Goal: Task Accomplishment & Management: Use online tool/utility

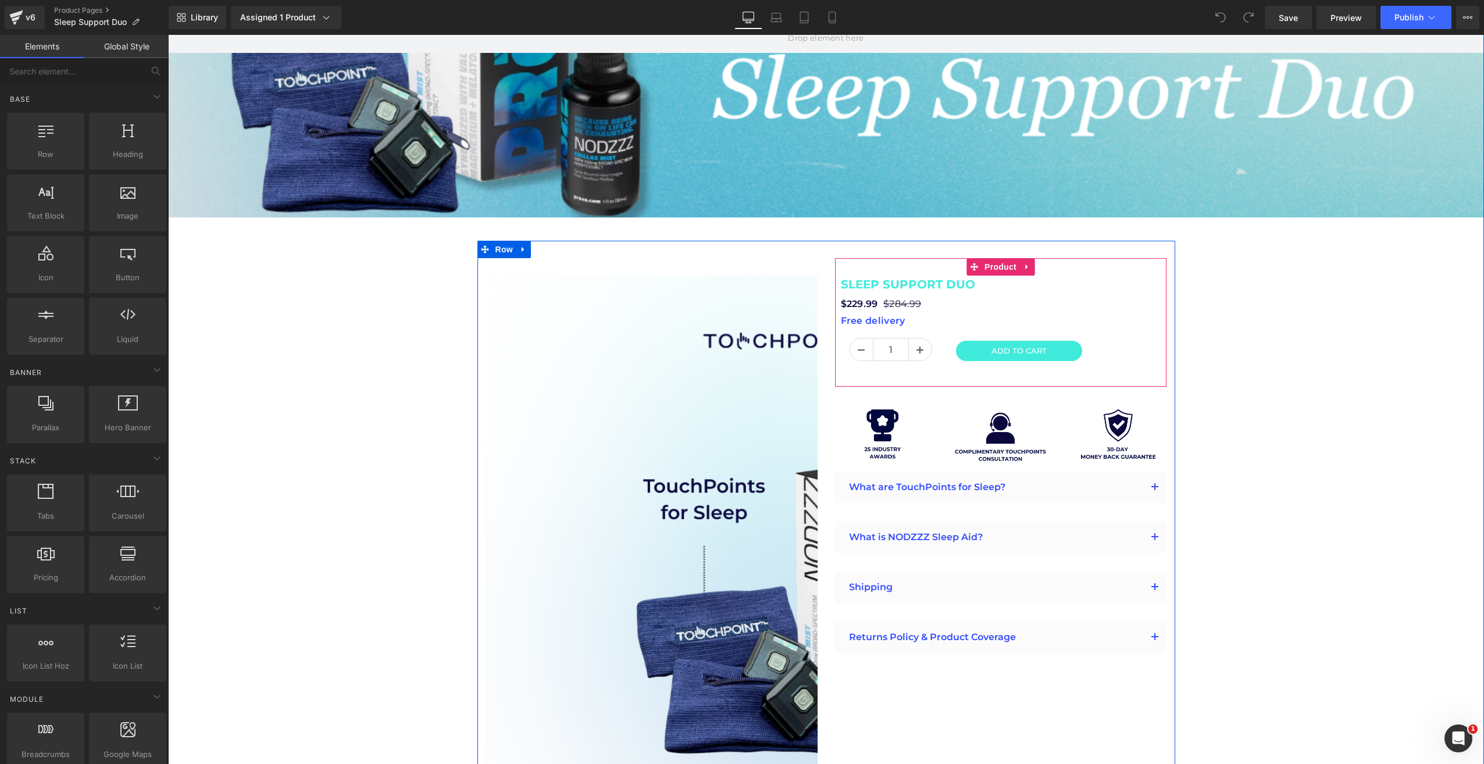
scroll to position [349, 0]
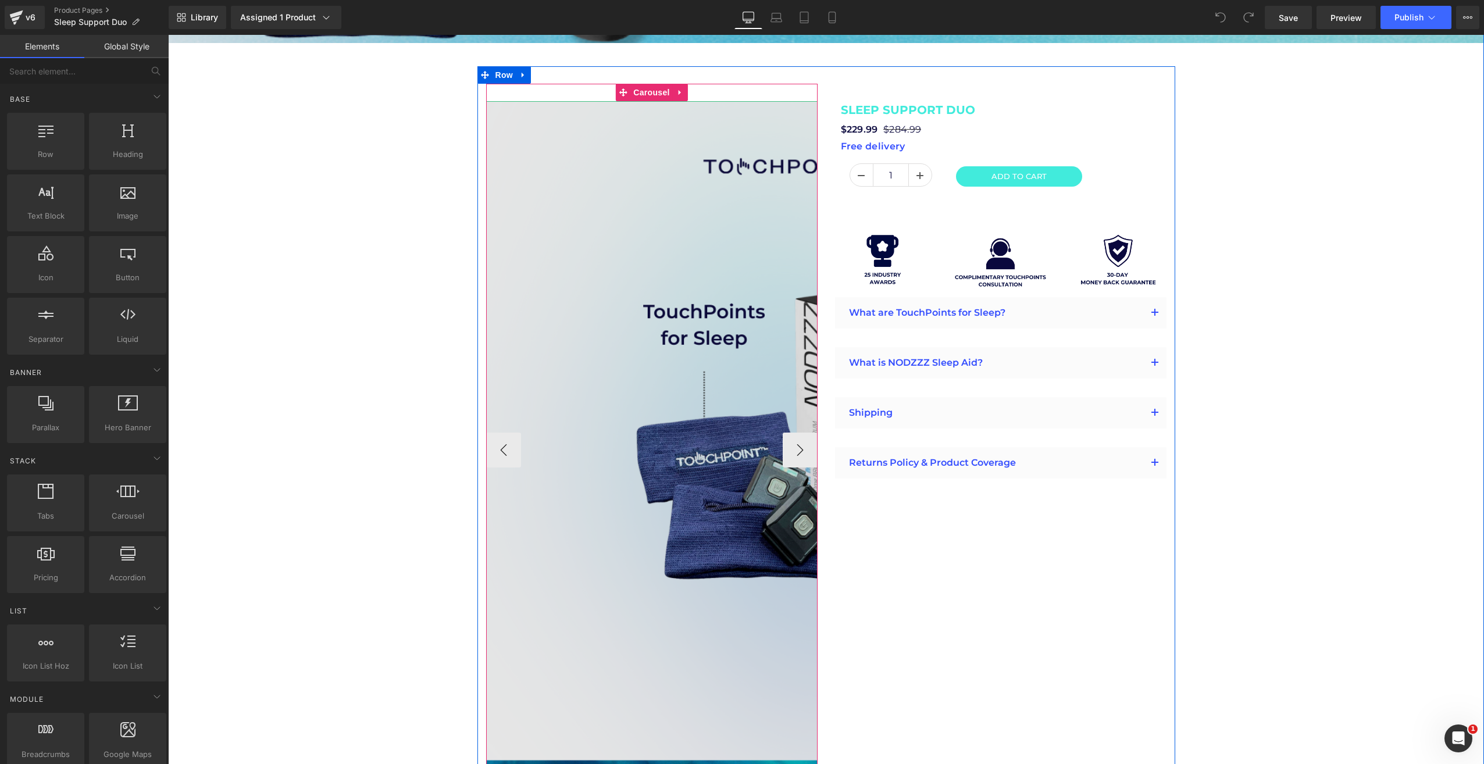
click at [671, 138] on img at bounding box center [835, 450] width 698 height 698
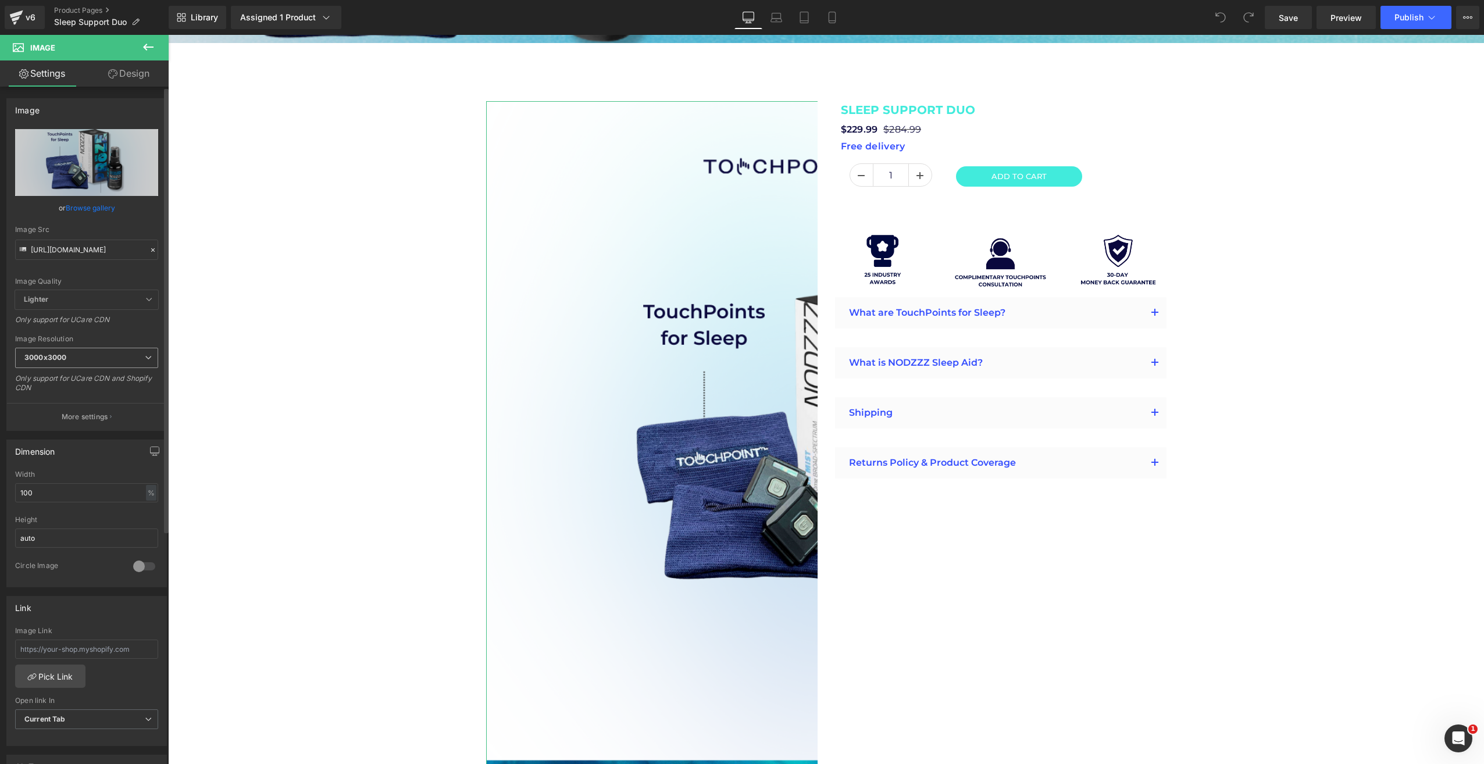
click at [145, 359] on icon at bounding box center [148, 357] width 7 height 7
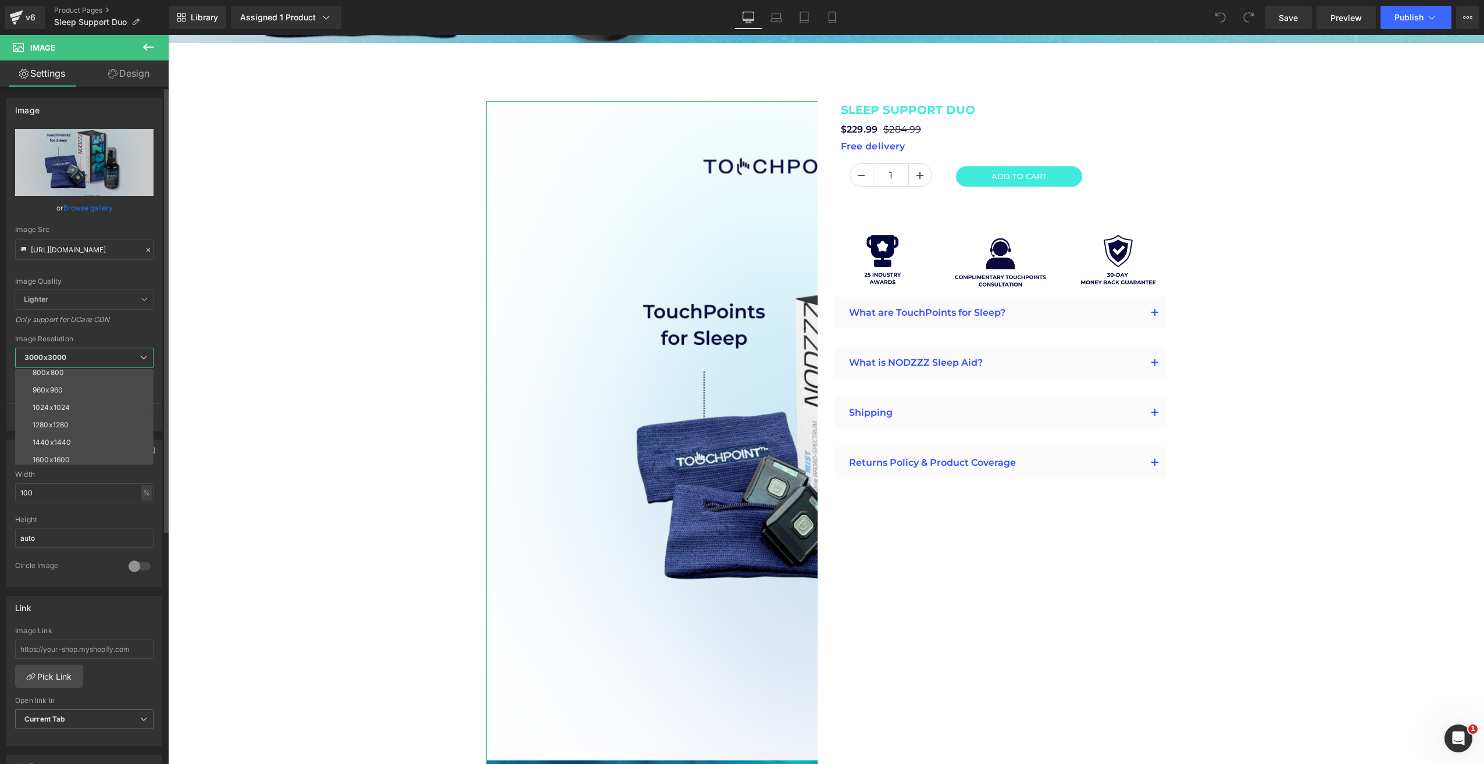
scroll to position [116, 0]
click at [105, 402] on li "1024x1024" at bounding box center [87, 400] width 144 height 17
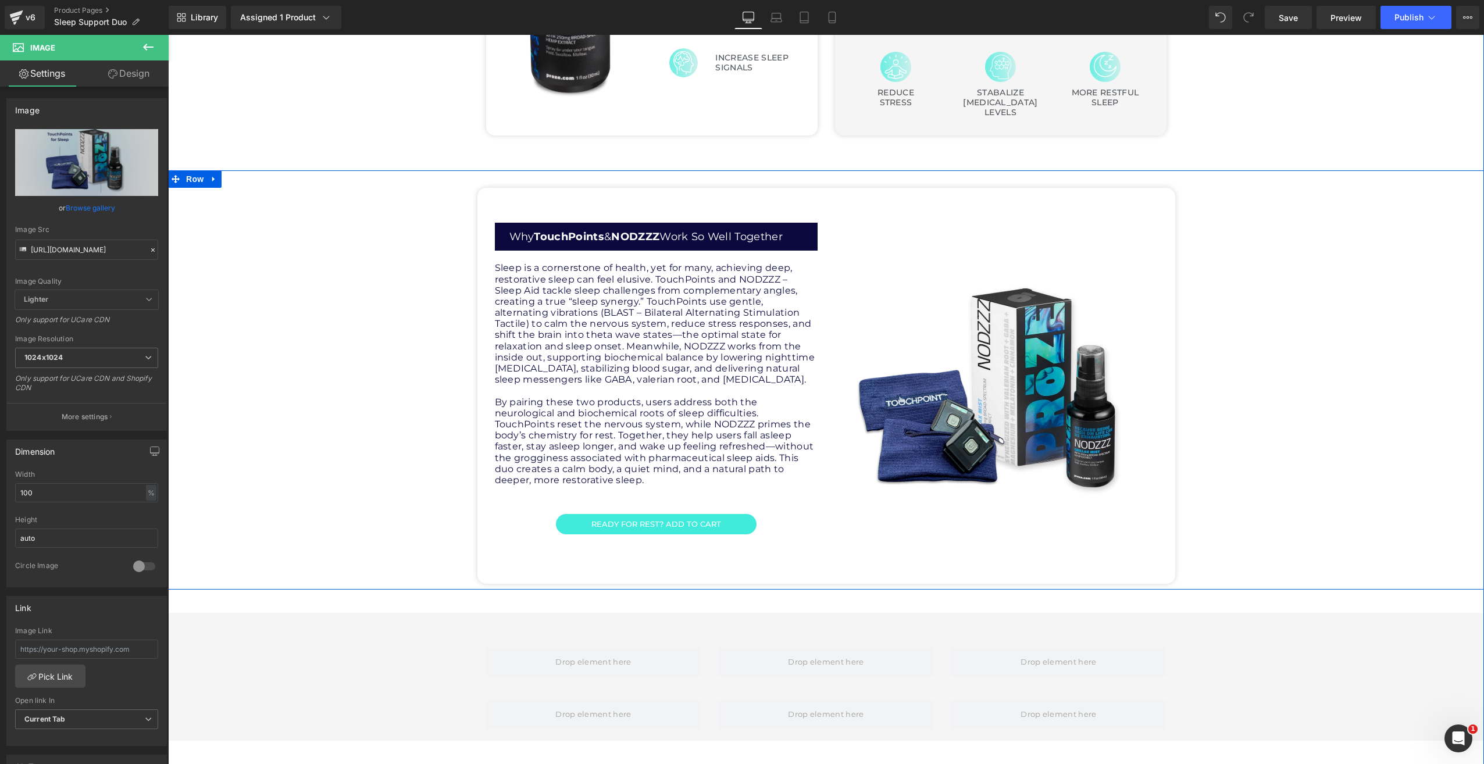
scroll to position [1570, 0]
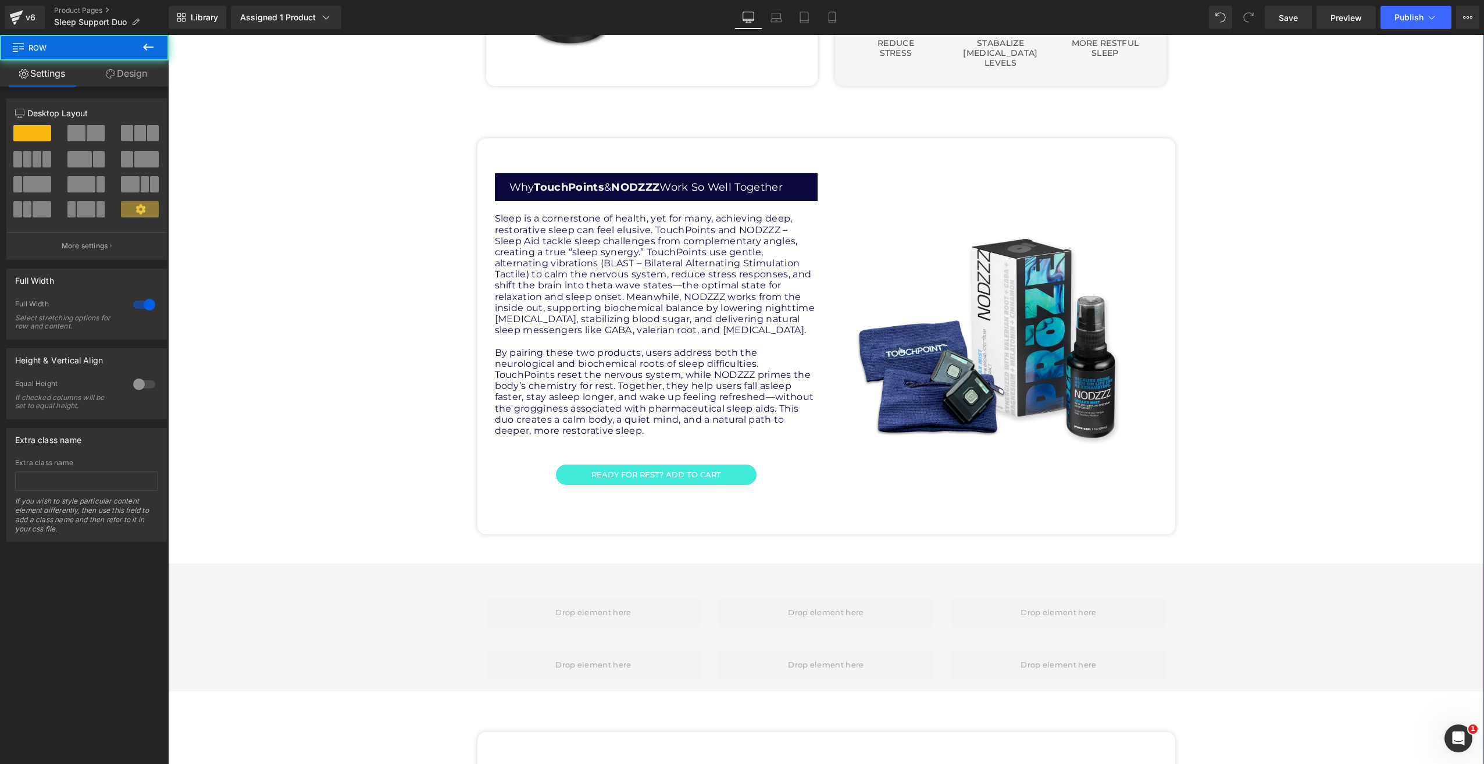
click at [324, 563] on div "Row Row Row" at bounding box center [826, 627] width 1316 height 128
click at [324, 539] on div "Hero Banner Hero Banner Image Image Image Image Image Image Image ‹ ›" at bounding box center [826, 303] width 1316 height 3583
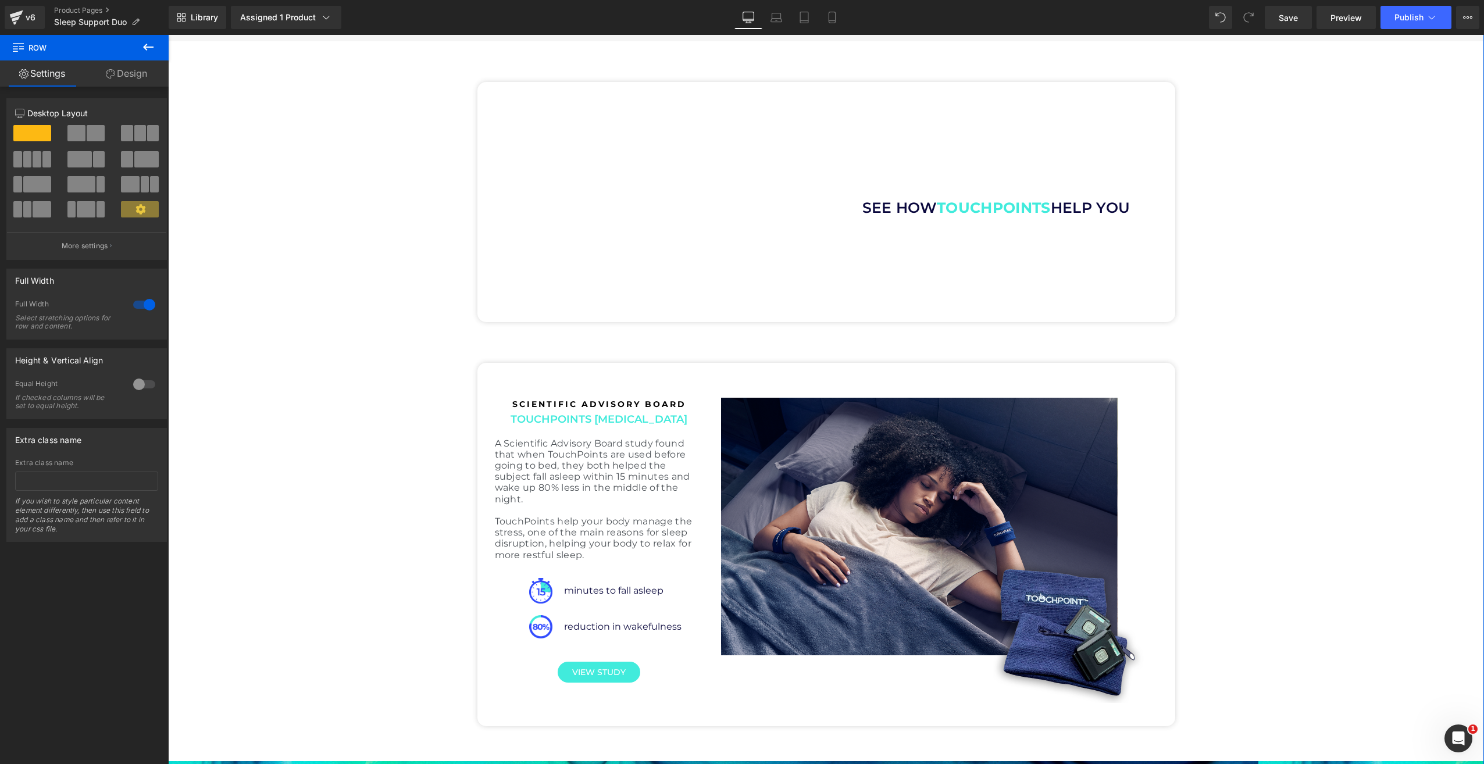
scroll to position [2151, 0]
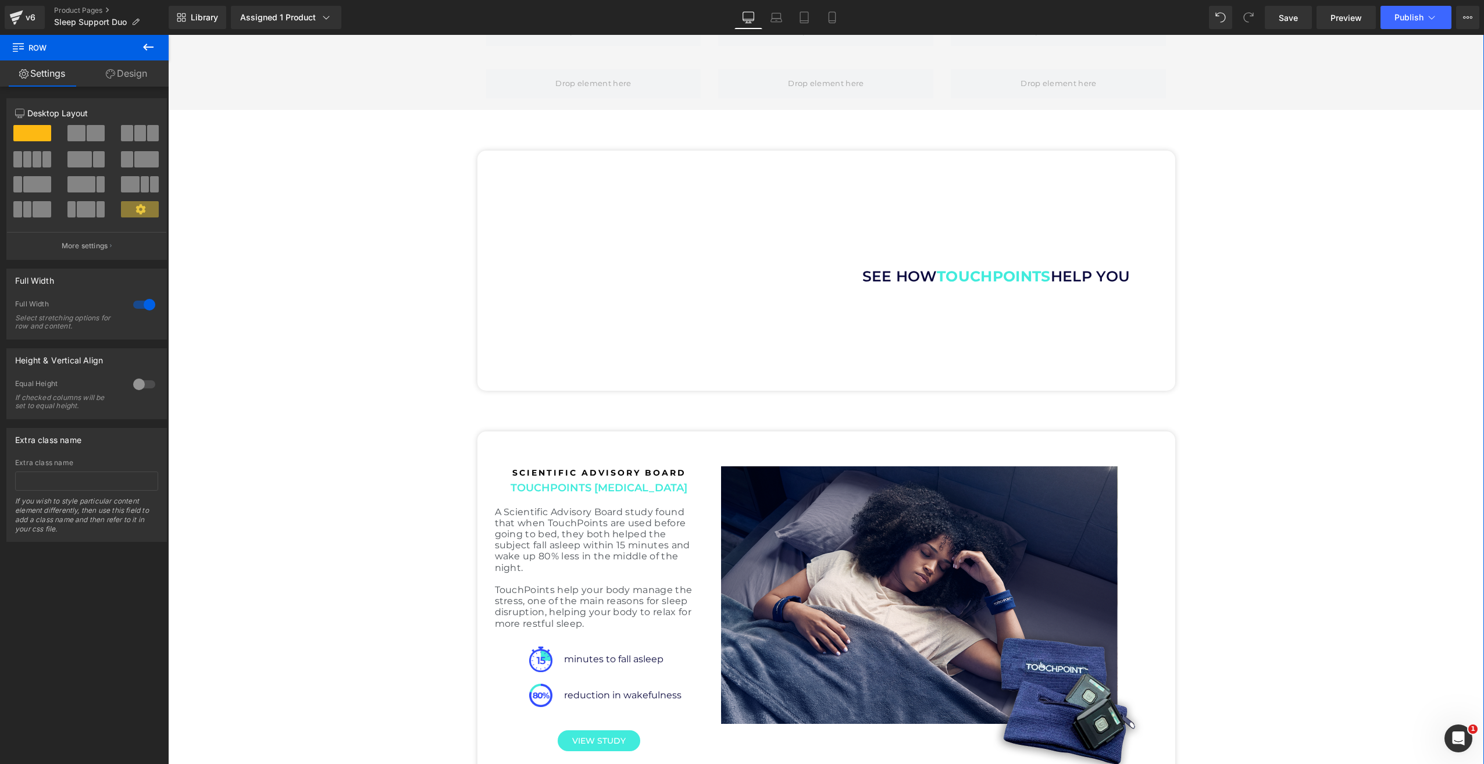
click at [121, 80] on link "Design" at bounding box center [126, 73] width 84 height 26
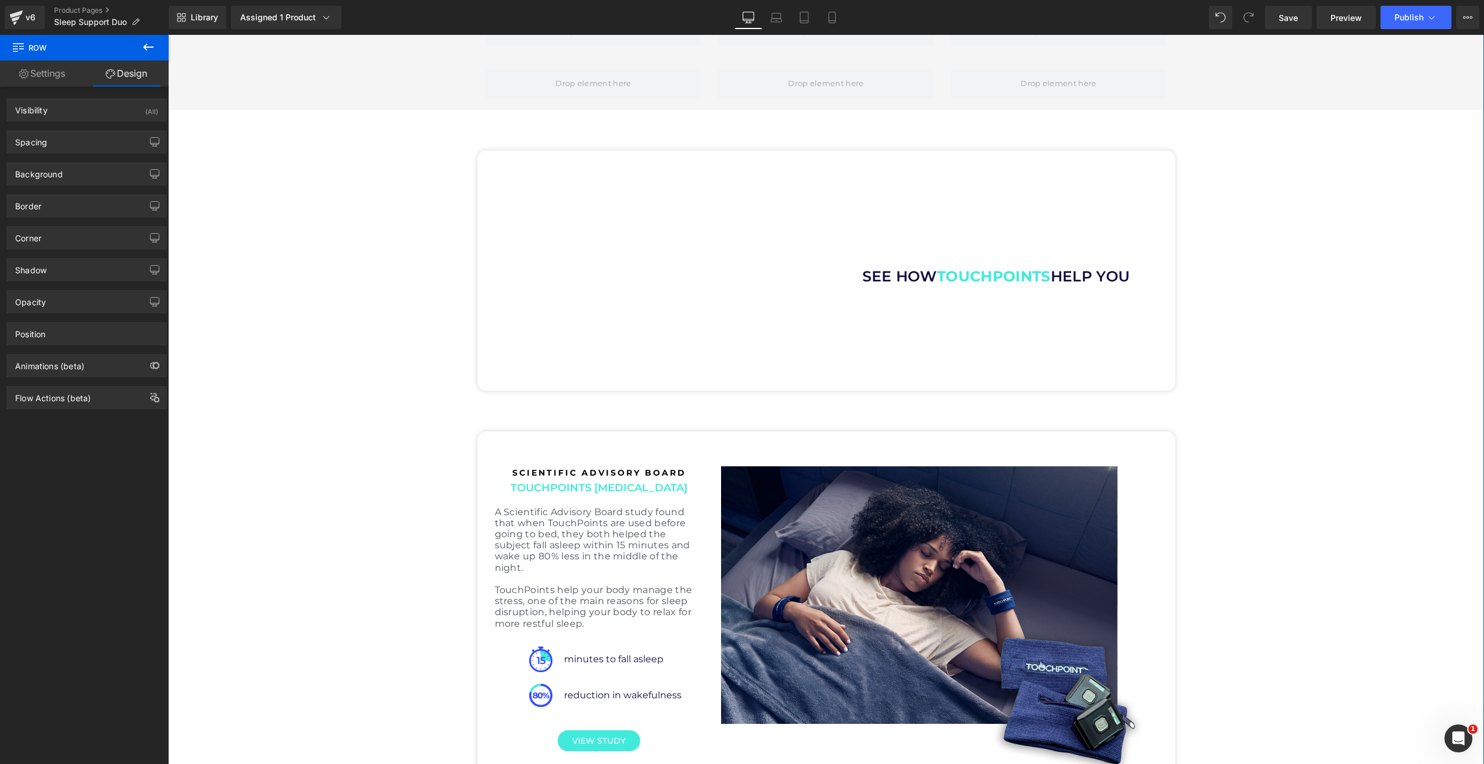
click at [59, 78] on link "Settings" at bounding box center [42, 73] width 84 height 26
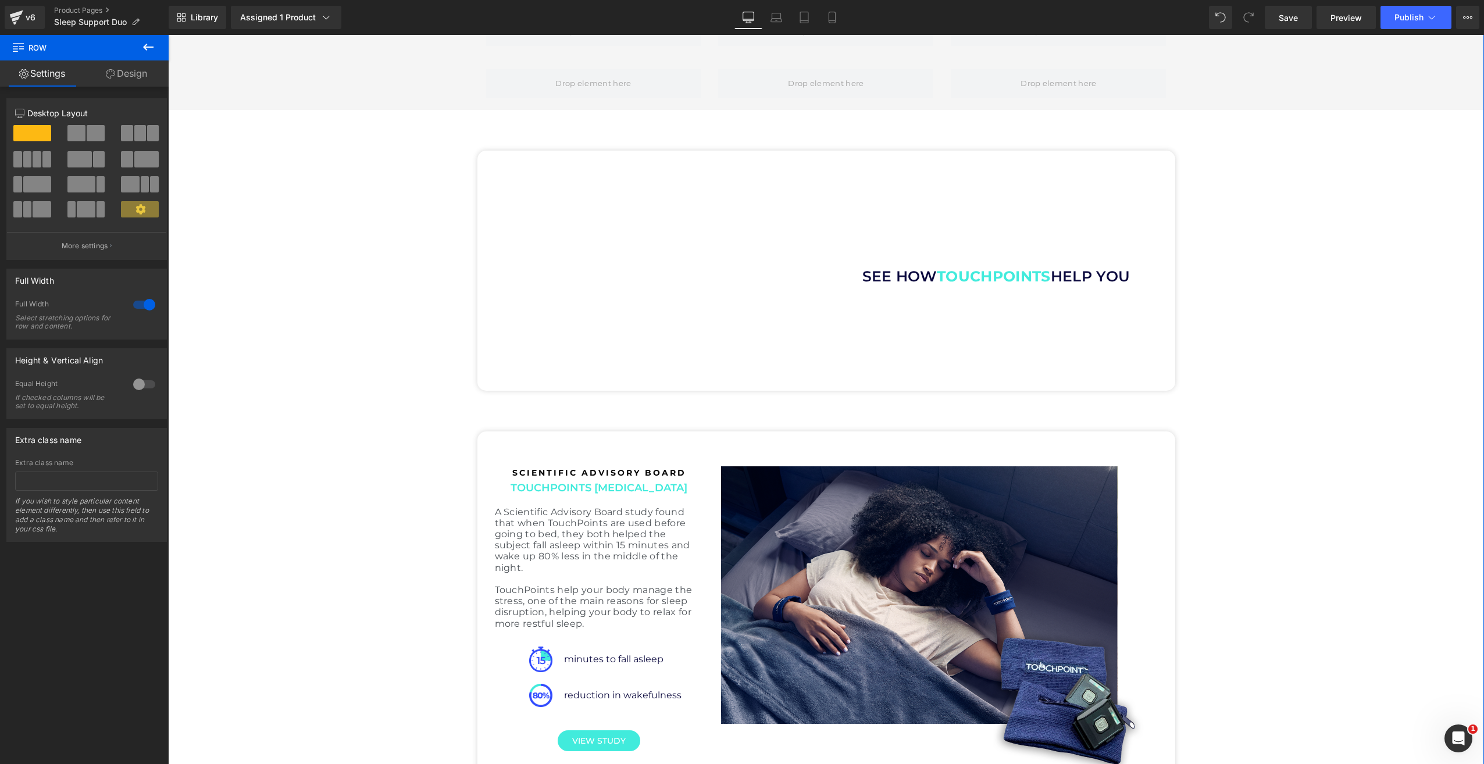
scroll to position [1849, 0]
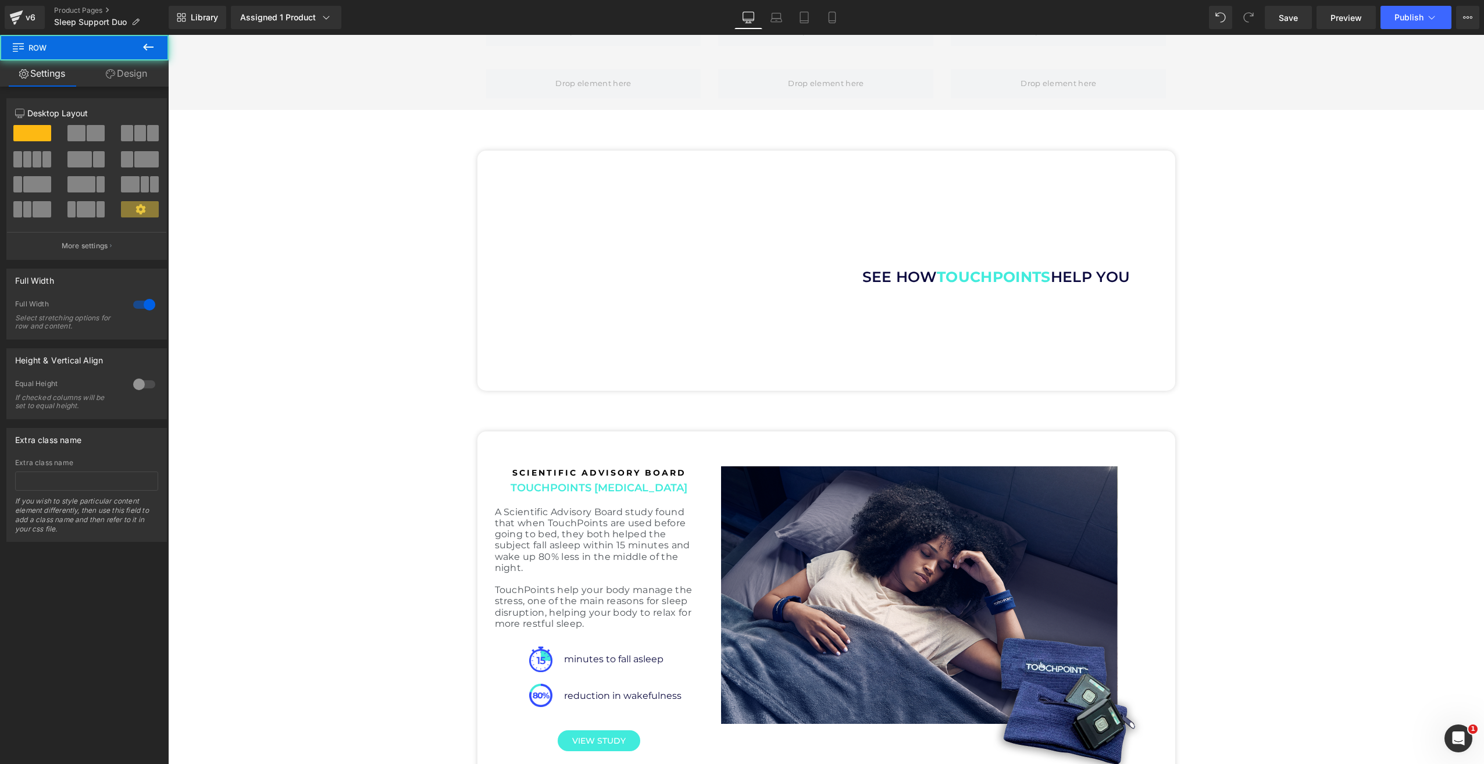
click at [220, 158] on div "SEE HOW TOUCHPOINTS HELP YOU Text Block Youtube SEE HOW TOUCHPOINTS HELP YOU Te…" at bounding box center [826, 487] width 1316 height 673
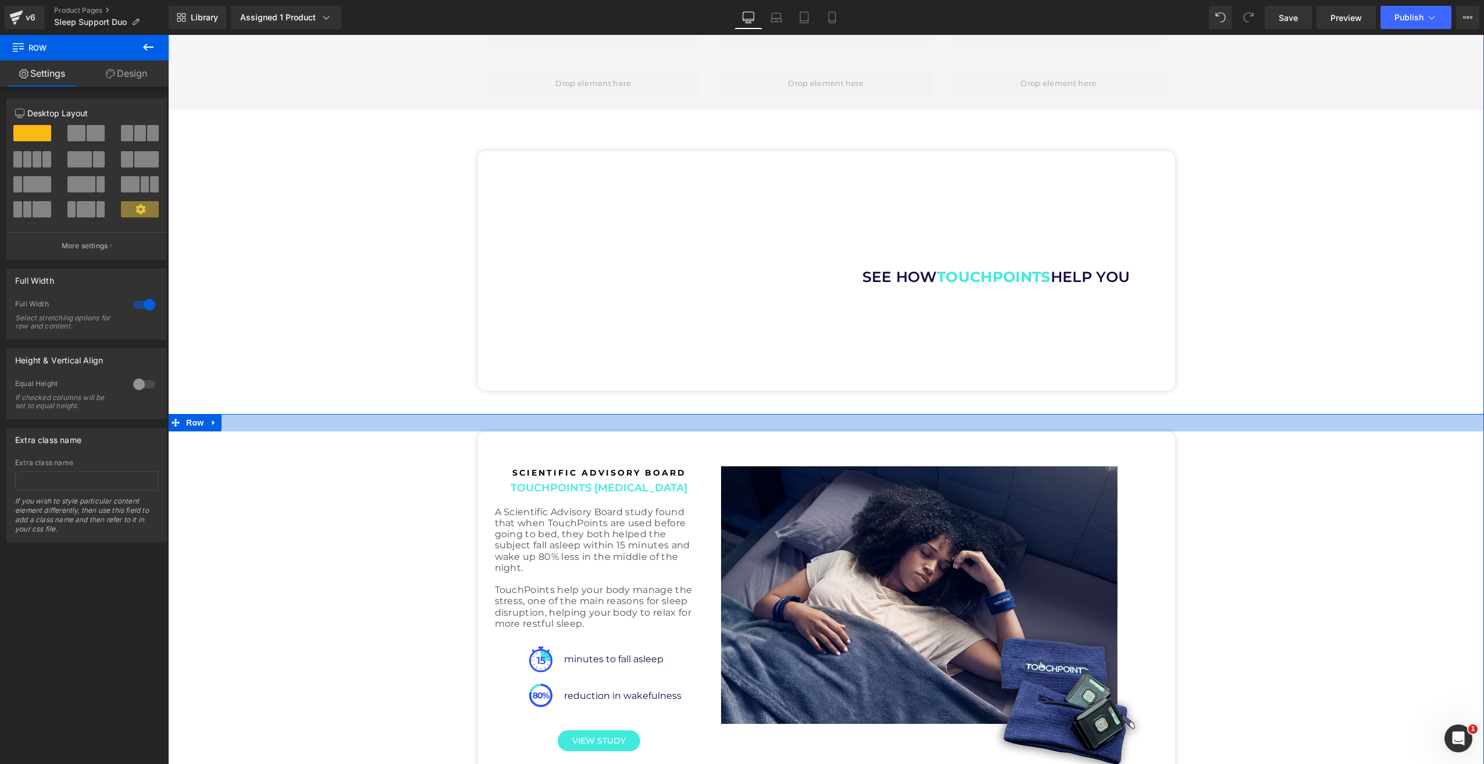
click at [571, 414] on div at bounding box center [826, 422] width 1316 height 17
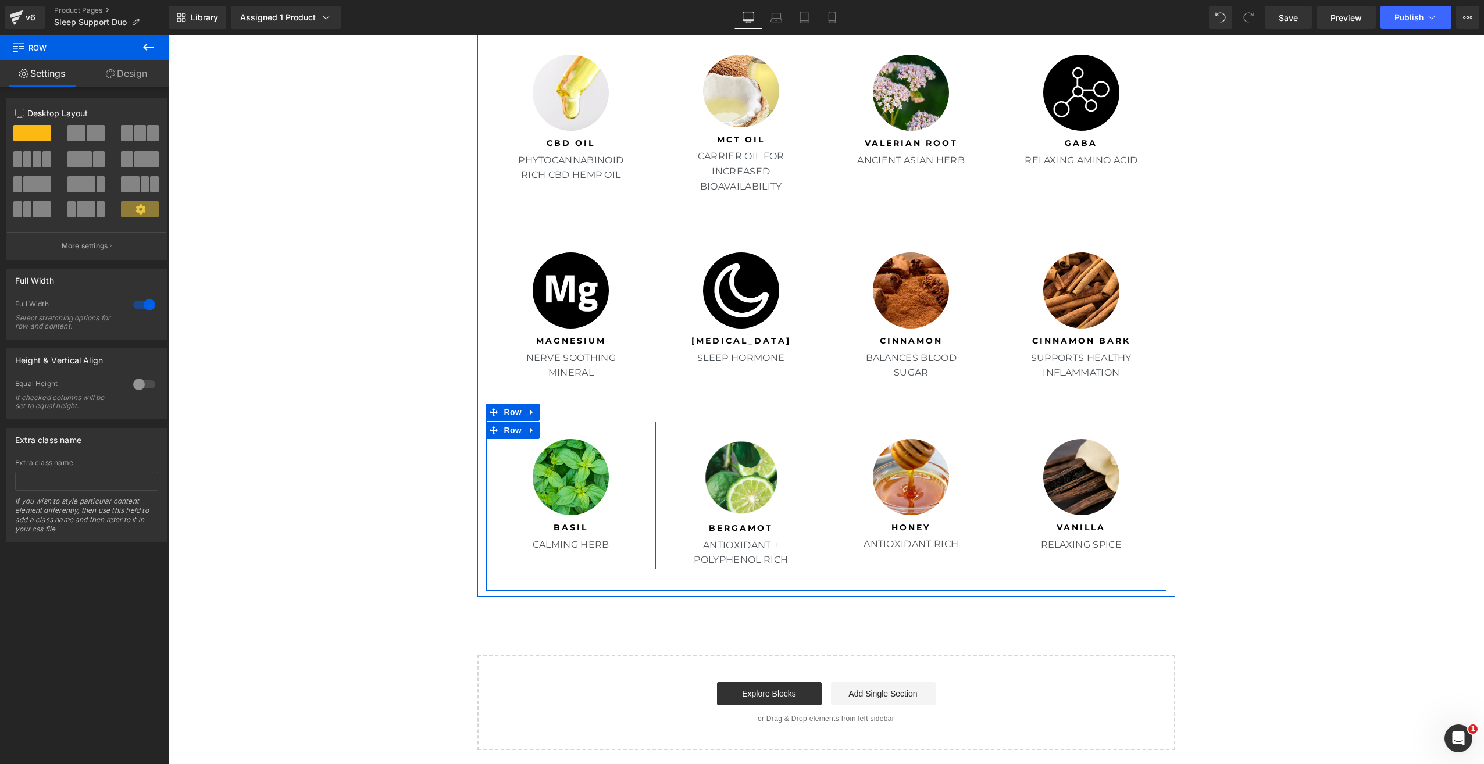
scroll to position [3709, 0]
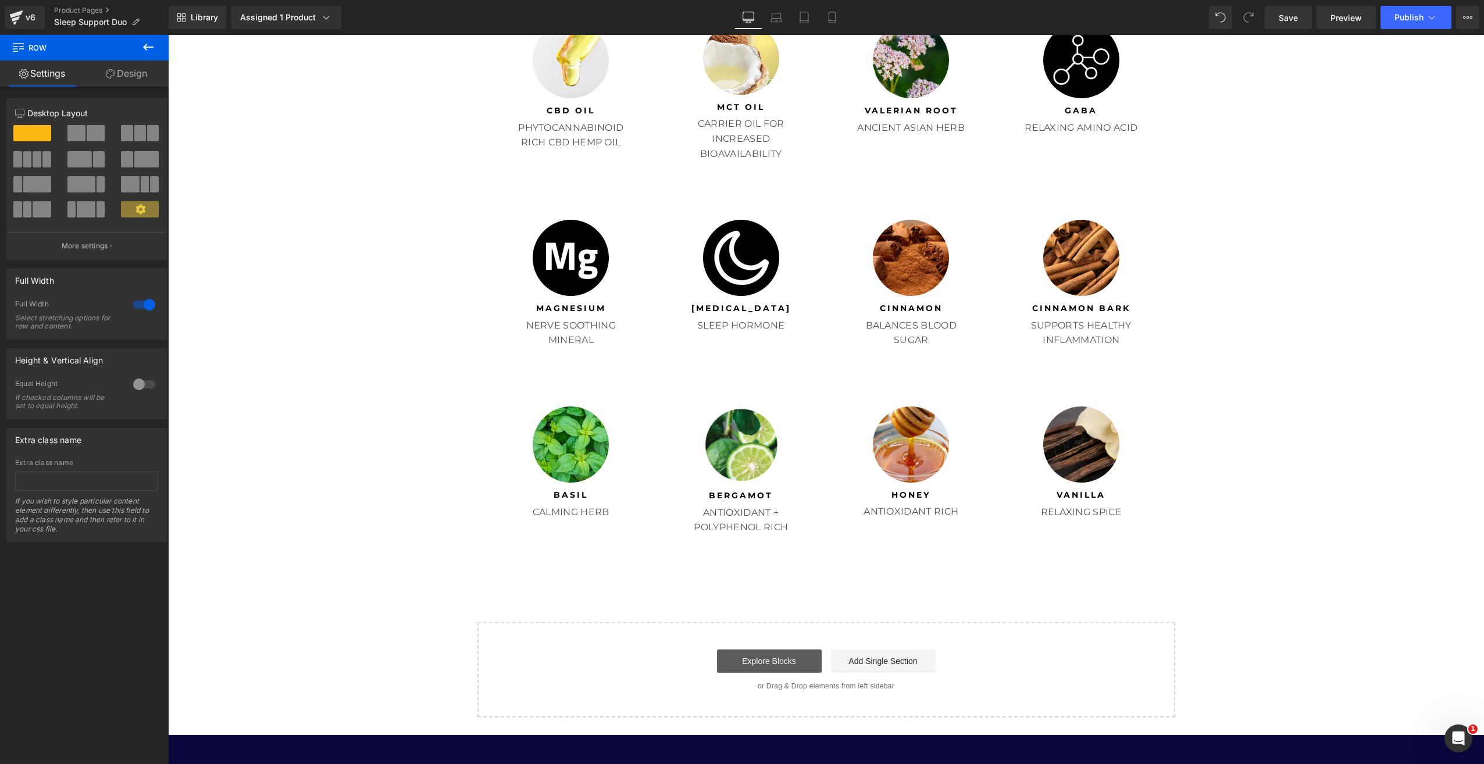
click at [744, 652] on link "Explore Blocks" at bounding box center [769, 660] width 105 height 23
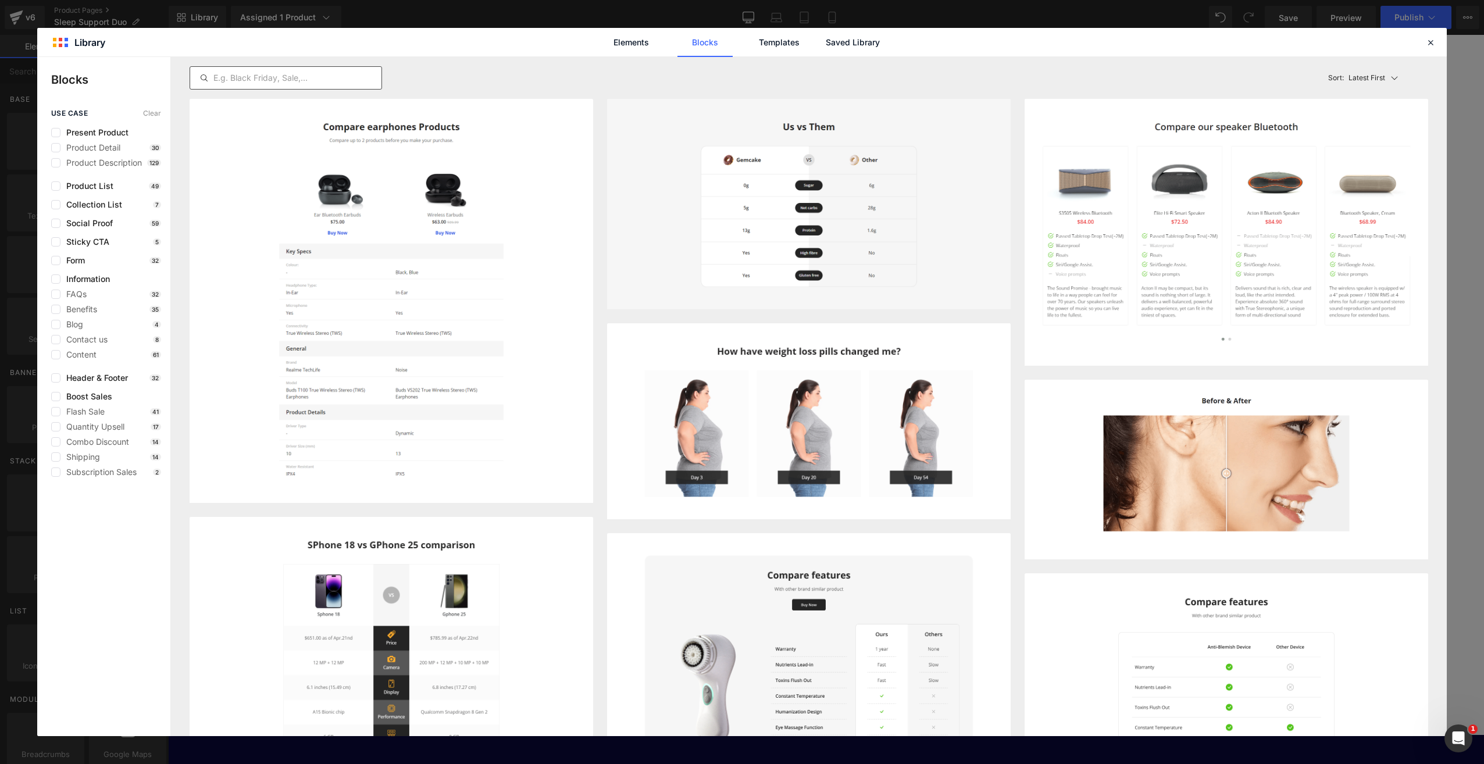
click at [312, 85] on div at bounding box center [286, 77] width 192 height 23
click at [305, 82] on input "text" at bounding box center [285, 78] width 191 height 14
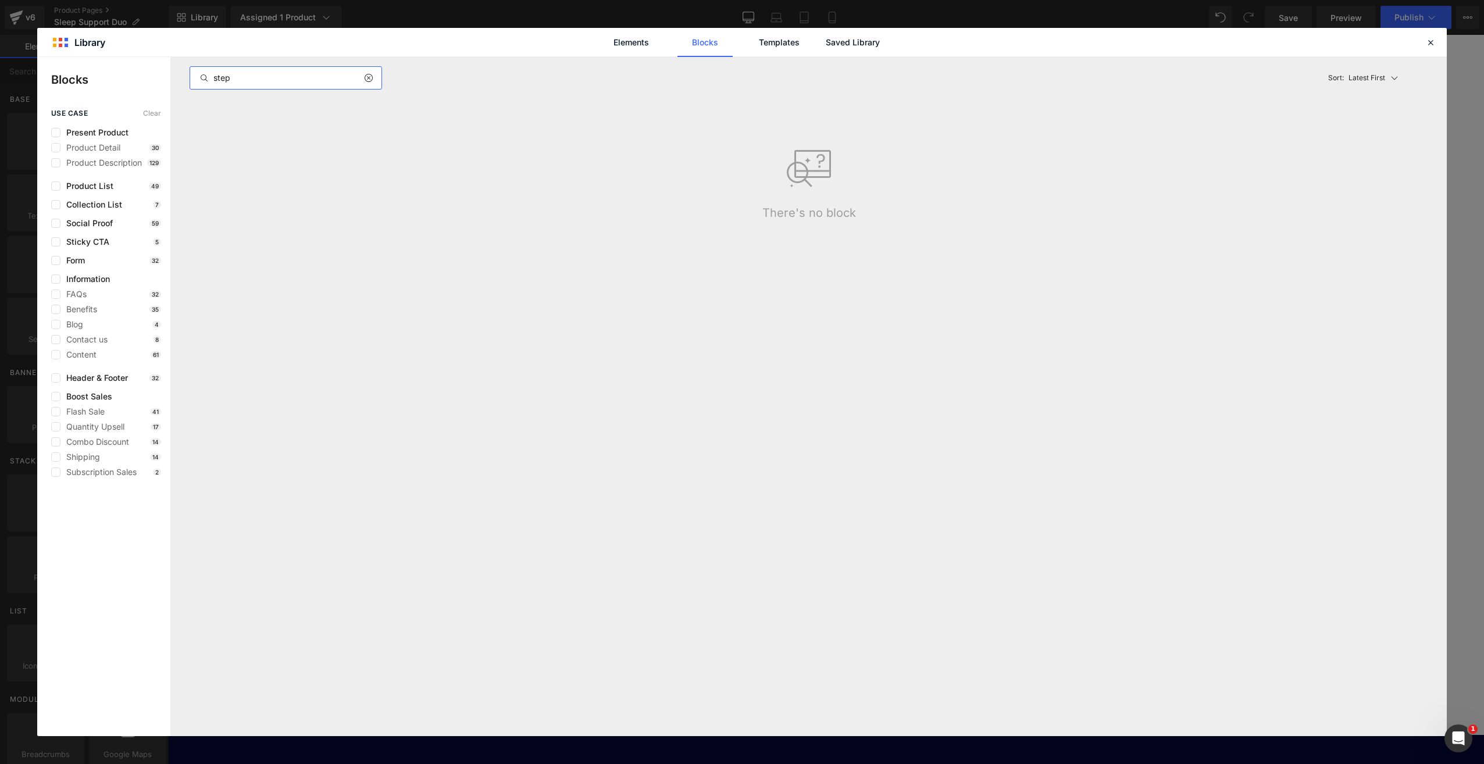
type input "steps"
type input "s"
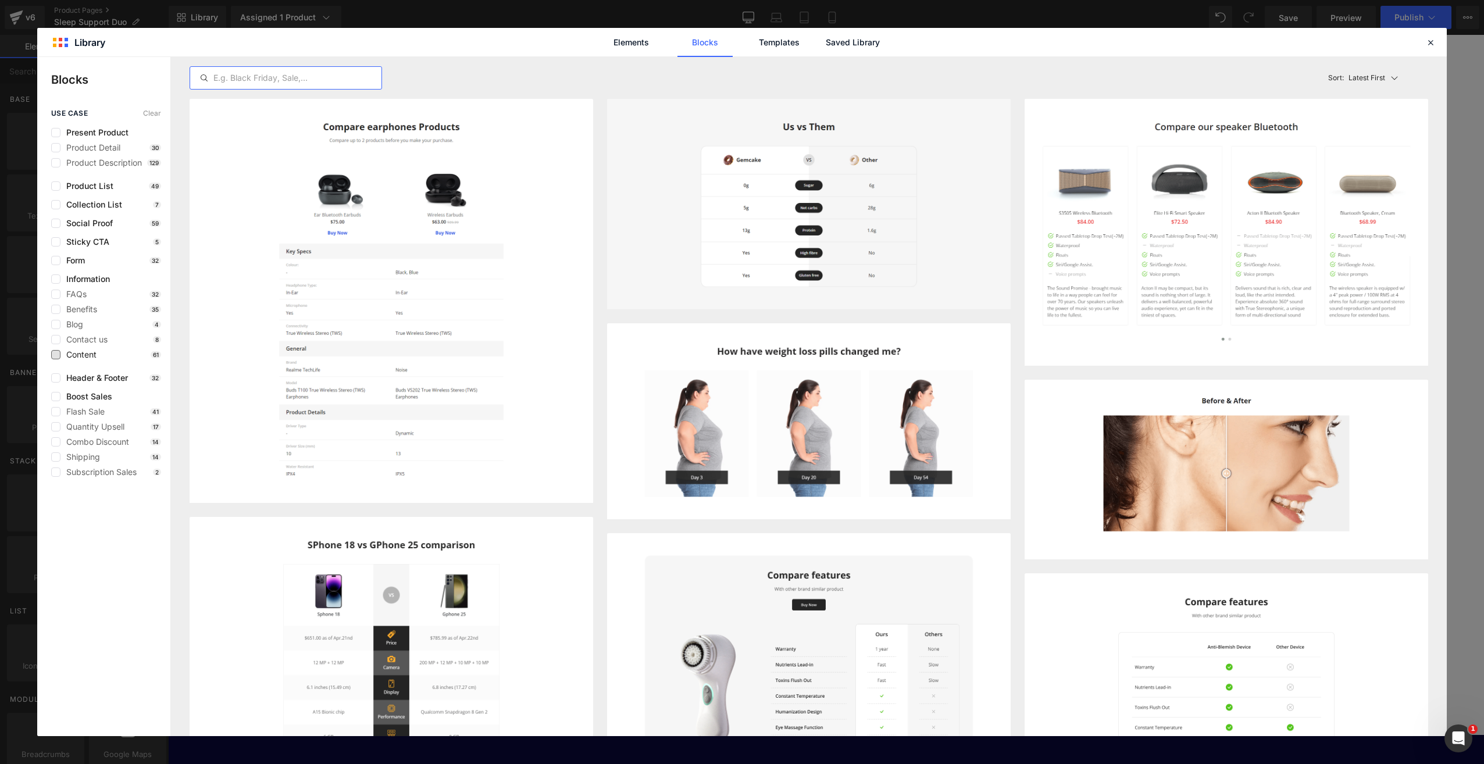
click at [91, 354] on span "Content" at bounding box center [78, 354] width 36 height 9
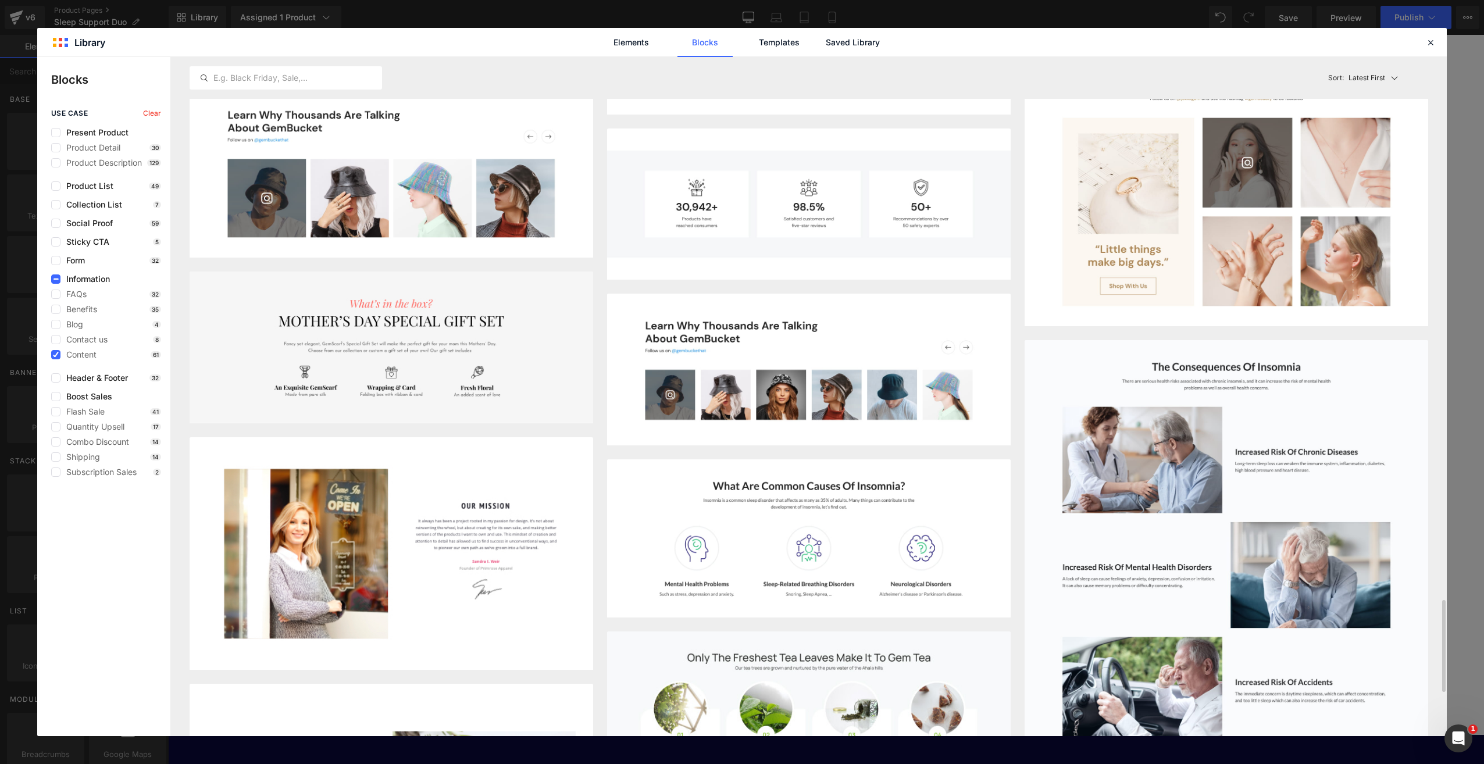
scroll to position [3687, 0]
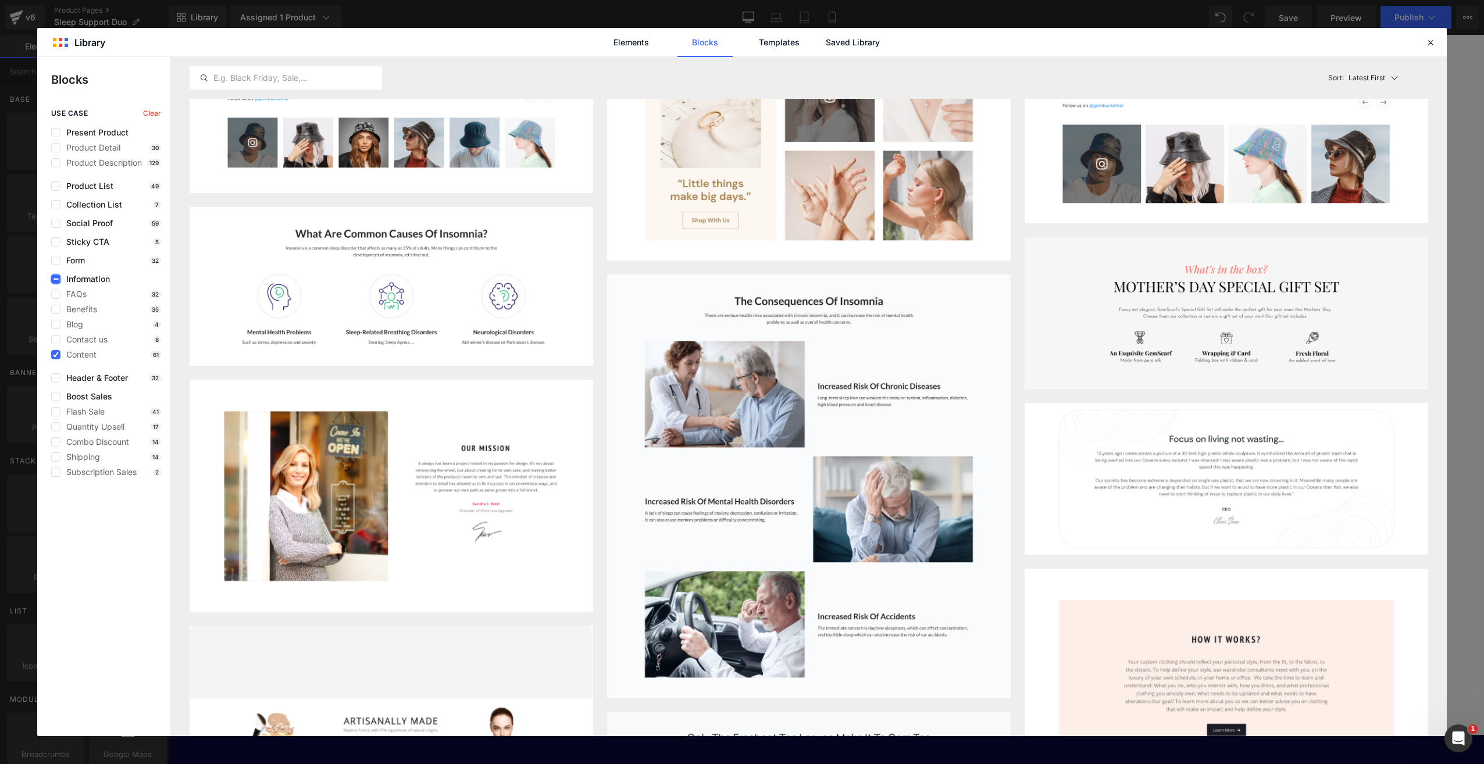
click at [58, 279] on icon at bounding box center [56, 279] width 6 height 0
click at [56, 279] on input "checkbox" at bounding box center [56, 279] width 0 height 0
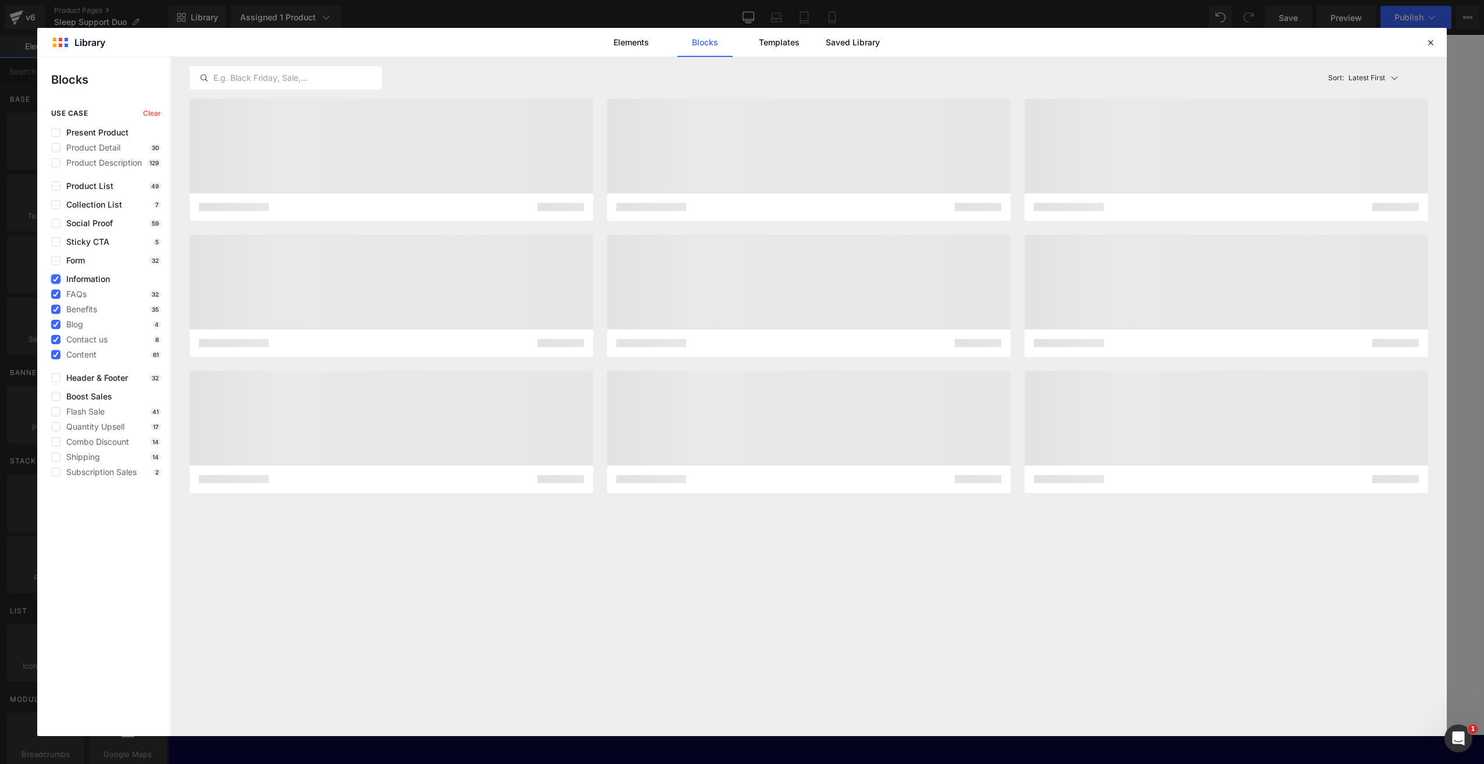
scroll to position [0, 0]
click at [58, 279] on icon at bounding box center [56, 279] width 6 height 0
click at [56, 279] on input "checkbox" at bounding box center [56, 279] width 0 height 0
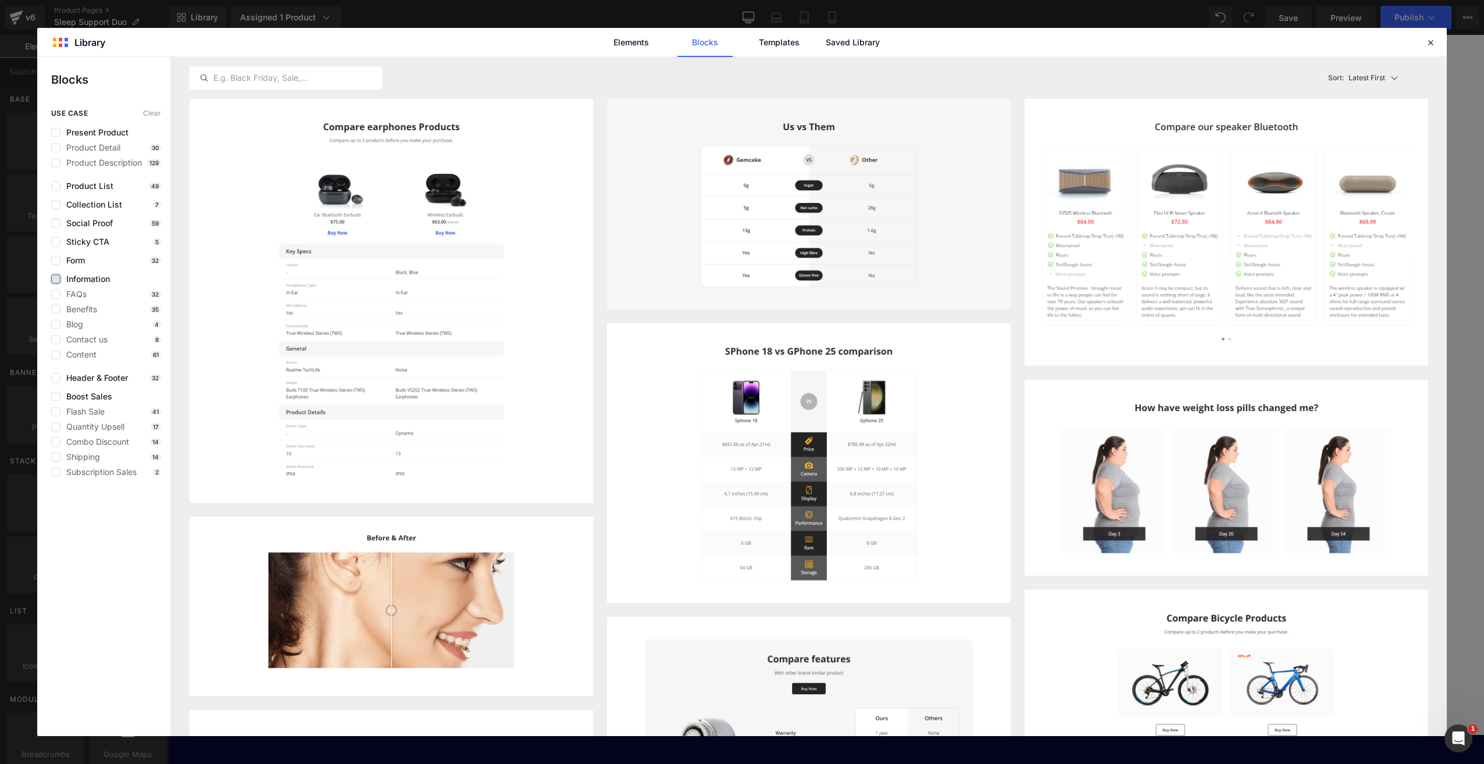
click at [58, 276] on label at bounding box center [55, 278] width 9 height 9
click at [56, 279] on input "checkbox" at bounding box center [56, 279] width 0 height 0
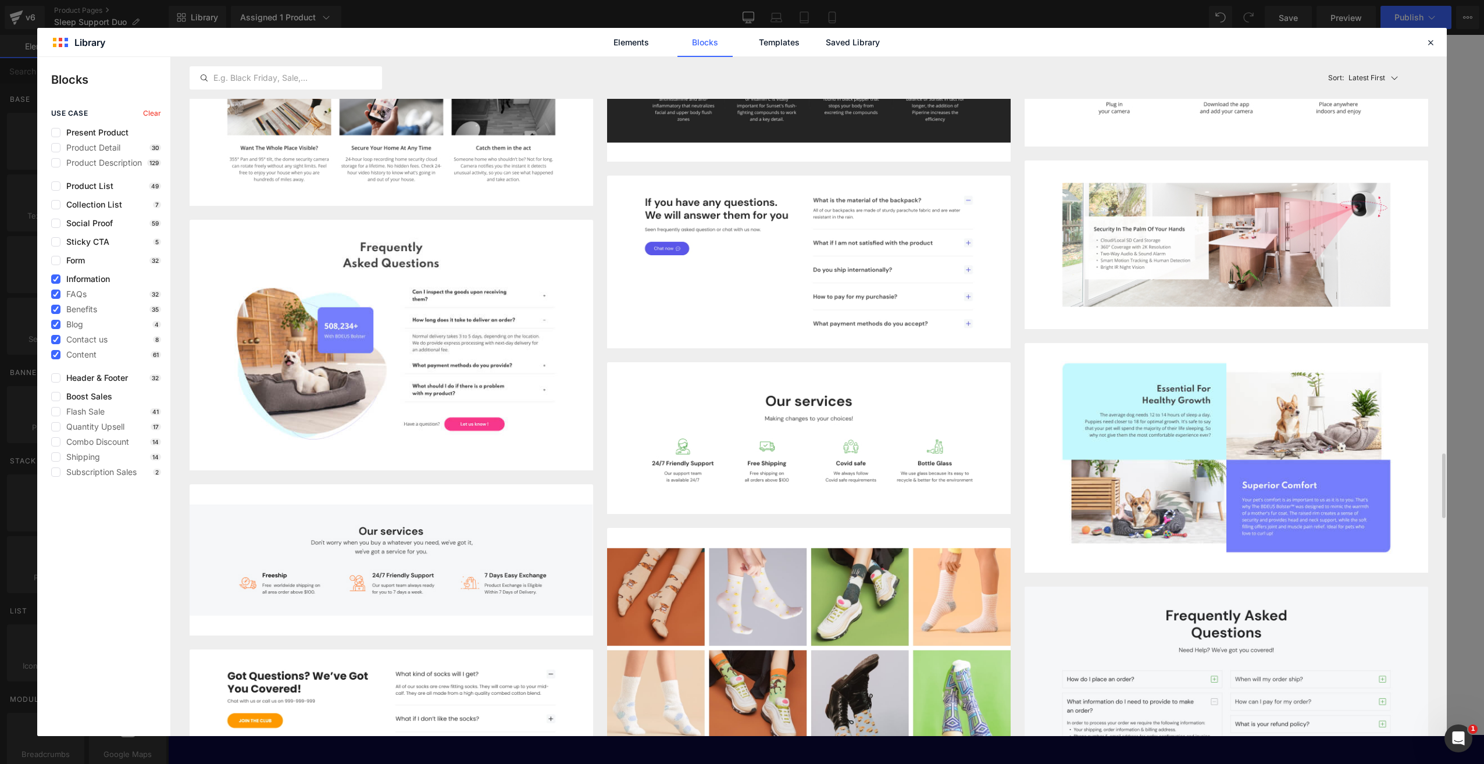
scroll to position [4318, 0]
